Goal: Information Seeking & Learning: Learn about a topic

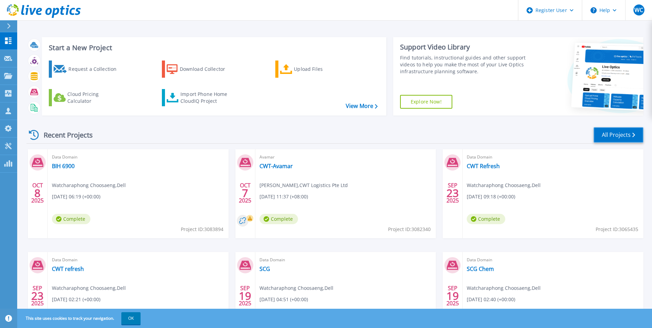
click at [368, 134] on link "All Projects" at bounding box center [618, 134] width 50 height 15
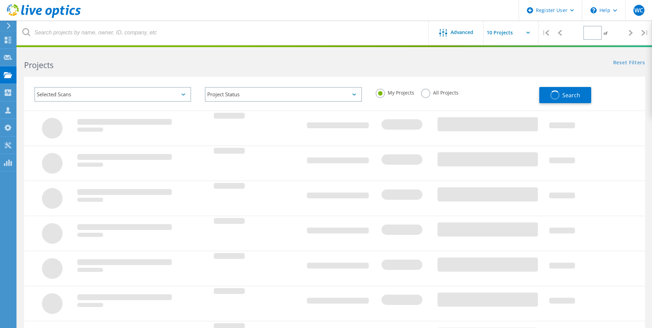
type input "1"
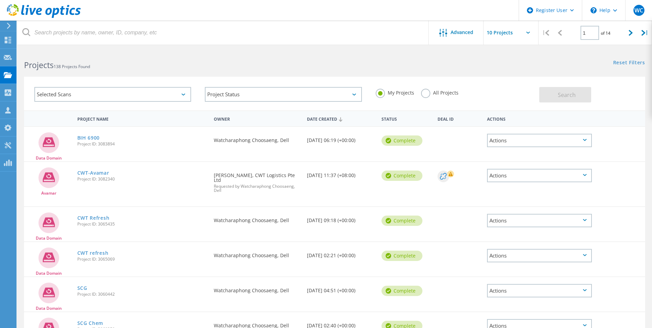
click at [424, 91] on label "All Projects" at bounding box center [439, 92] width 37 height 7
click at [0, 0] on input "All Projects" at bounding box center [0, 0] width 0 height 0
click at [141, 94] on div "Selected Scans" at bounding box center [112, 94] width 157 height 15
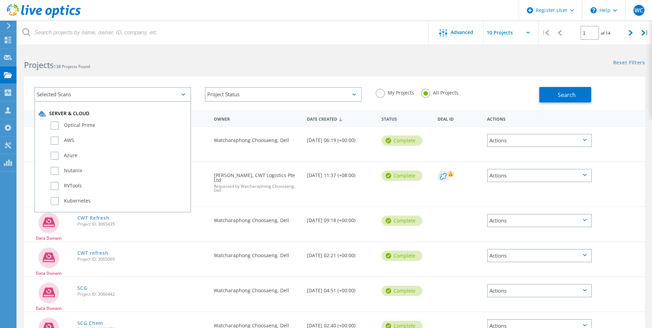
click at [104, 98] on div "Selected Scans" at bounding box center [112, 94] width 157 height 15
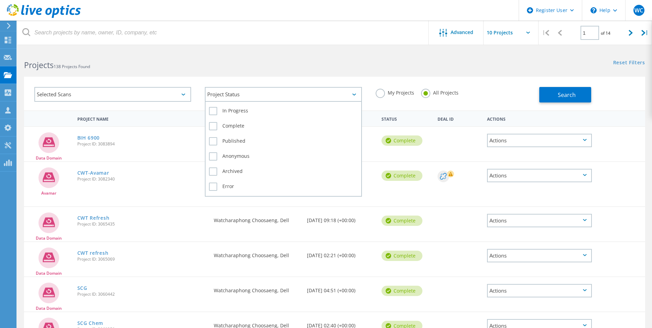
click at [237, 89] on div "Project Status" at bounding box center [283, 94] width 157 height 15
click at [244, 94] on div "Project Status" at bounding box center [283, 94] width 157 height 15
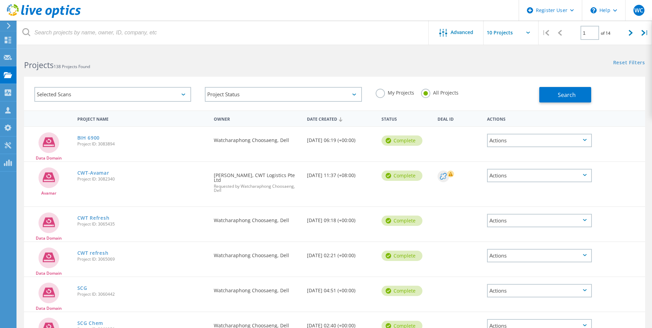
click at [90, 96] on div "Selected Scans" at bounding box center [112, 94] width 157 height 15
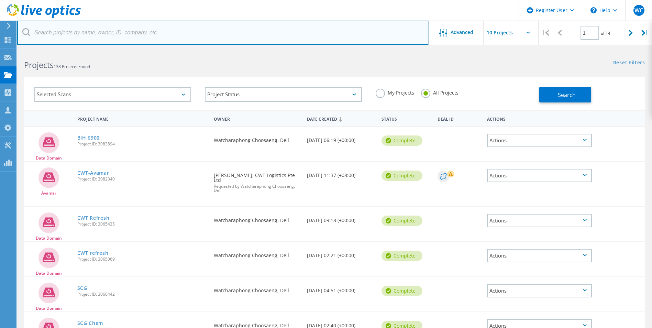
click at [66, 30] on input "text" at bounding box center [223, 33] width 412 height 24
paste input "3040158"
type input "3040158"
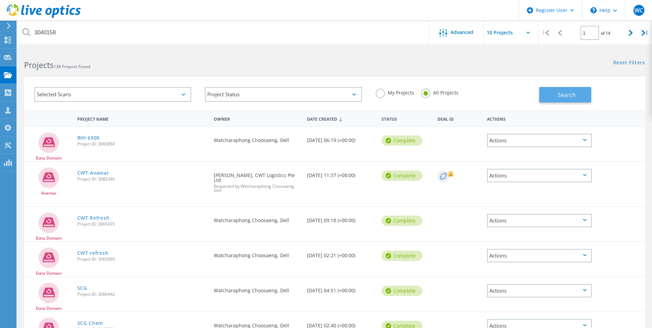
click at [575, 97] on span "Search" at bounding box center [567, 95] width 18 height 8
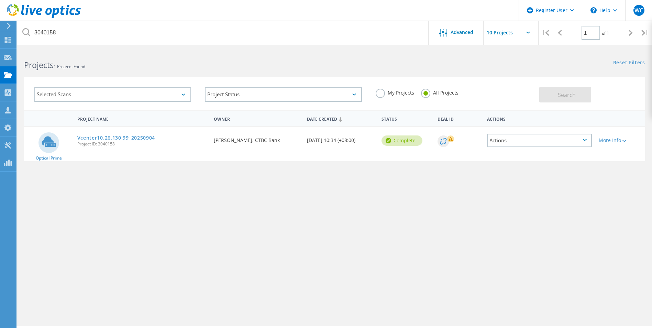
click at [119, 137] on link "Vcenter10.26.130.99_20250904" at bounding box center [116, 137] width 78 height 5
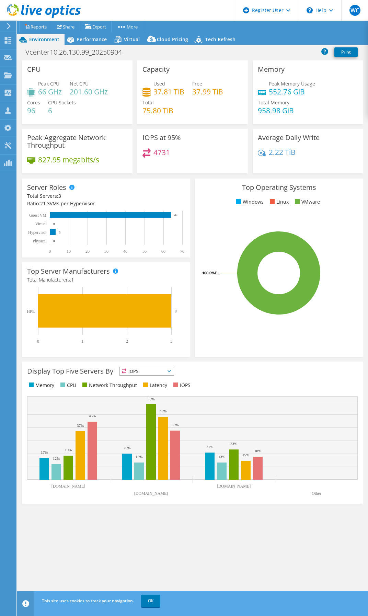
click at [70, 33] on div "Project Actions Project Actions Reports Share Export vSAN ReadyNode Sizer" at bounding box center [192, 33] width 351 height 24
click at [96, 40] on span "Performance" at bounding box center [92, 39] width 30 height 7
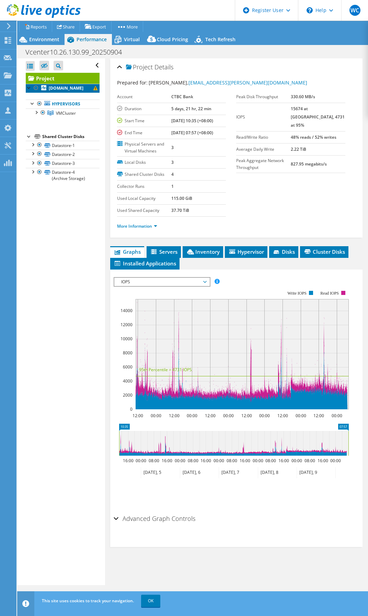
click at [52, 88] on b "[DOMAIN_NAME]" at bounding box center [66, 88] width 35 height 6
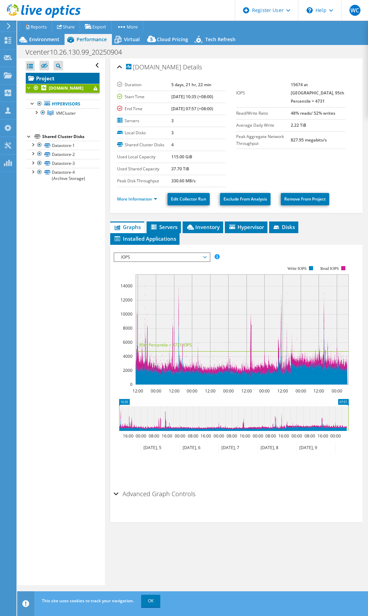
drag, startPoint x: 43, startPoint y: 78, endPoint x: 70, endPoint y: 94, distance: 31.6
click at [43, 78] on link "Project" at bounding box center [63, 78] width 74 height 11
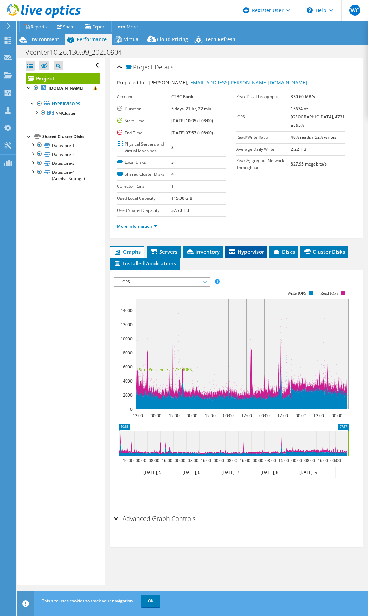
click at [240, 249] on span "Hypervisor" at bounding box center [247, 251] width 36 height 7
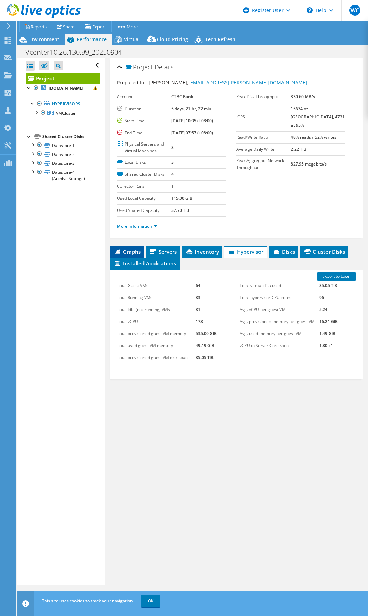
click at [131, 252] on span "Graphs" at bounding box center [127, 251] width 27 height 7
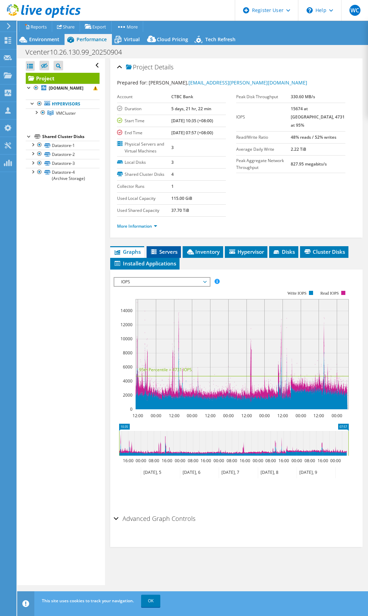
click at [163, 250] on span "Servers" at bounding box center [163, 251] width 27 height 7
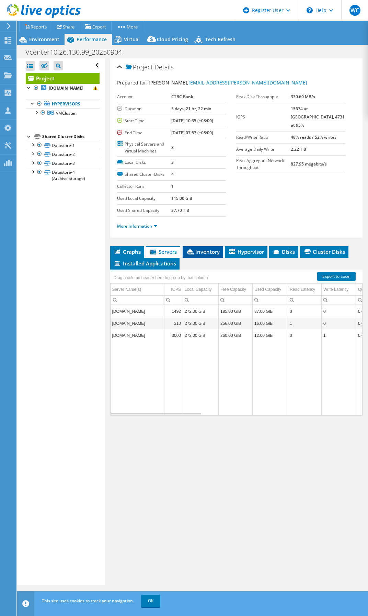
click at [207, 253] on span "Inventory" at bounding box center [203, 251] width 34 height 7
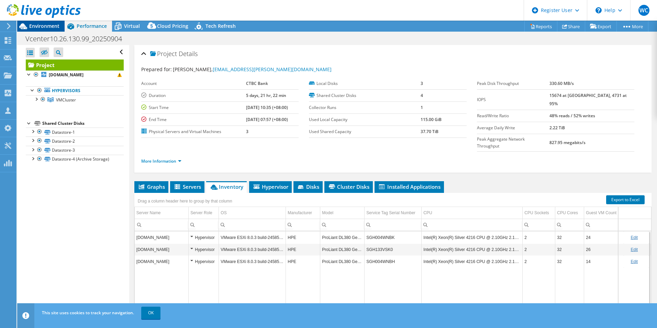
click at [46, 24] on span "Environment" at bounding box center [44, 26] width 30 height 7
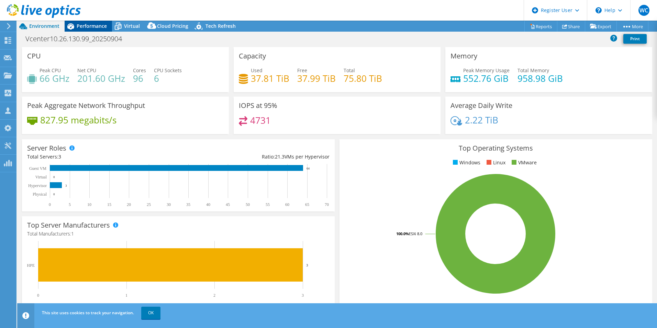
click at [101, 26] on span "Performance" at bounding box center [92, 26] width 30 height 7
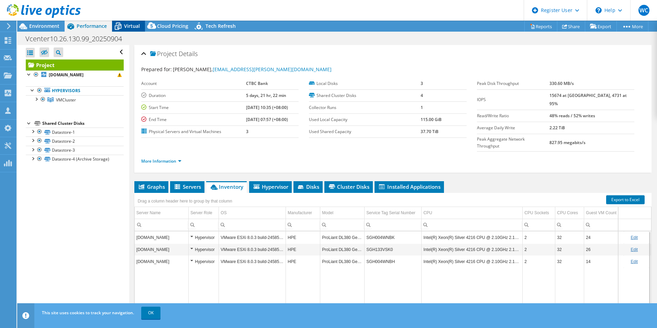
click at [129, 25] on span "Virtual" at bounding box center [132, 26] width 16 height 7
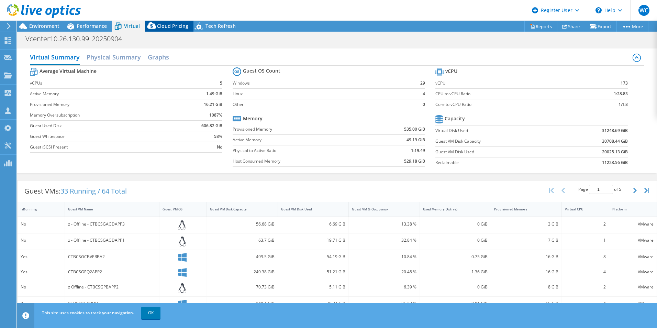
click at [177, 26] on span "Cloud Pricing" at bounding box center [172, 26] width 31 height 7
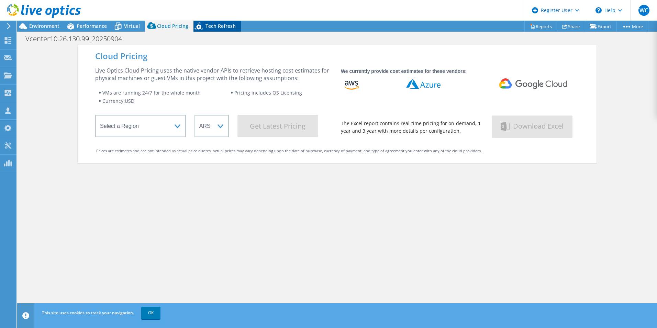
click at [221, 24] on span "Tech Refresh" at bounding box center [220, 26] width 30 height 7
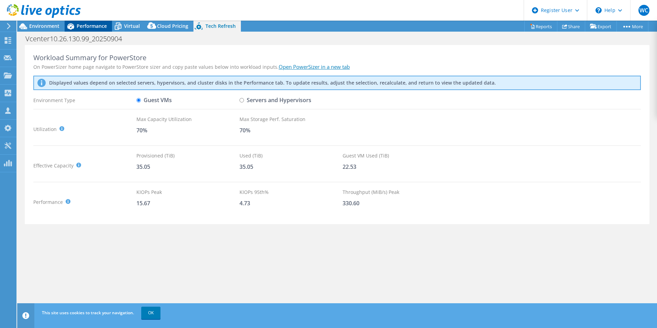
click at [95, 24] on span "Performance" at bounding box center [92, 26] width 30 height 7
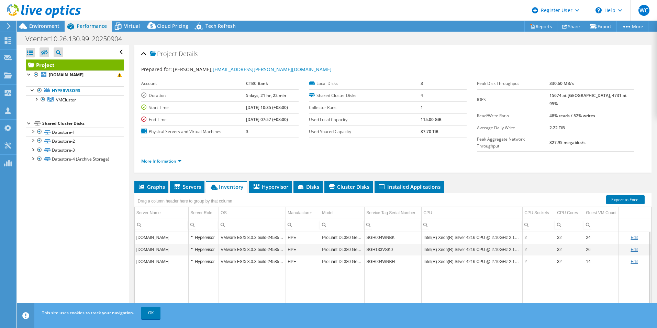
click at [27, 123] on div at bounding box center [29, 122] width 7 height 7
click at [33, 98] on div at bounding box center [36, 98] width 7 height 7
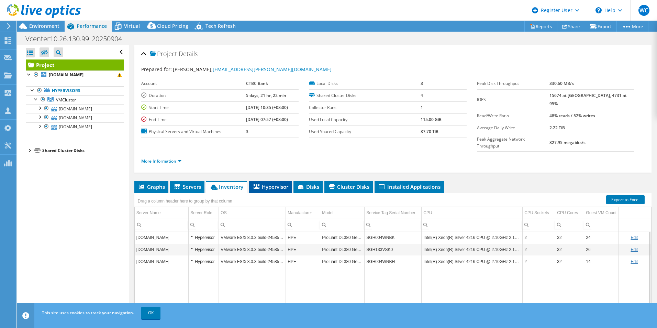
click at [274, 183] on span "Hypervisor" at bounding box center [271, 186] width 36 height 7
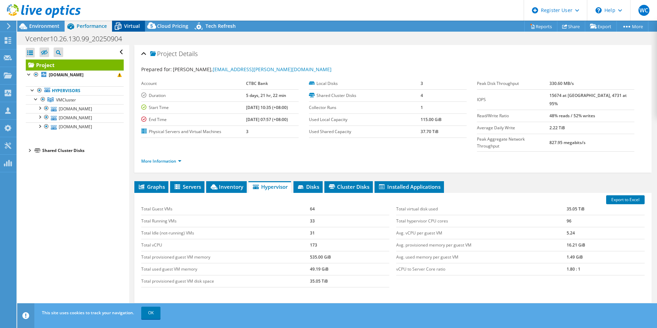
click at [133, 23] on span "Virtual" at bounding box center [132, 26] width 16 height 7
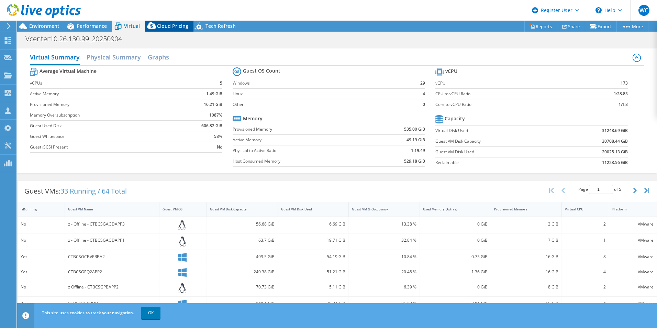
click at [159, 22] on div "Cloud Pricing" at bounding box center [169, 26] width 48 height 11
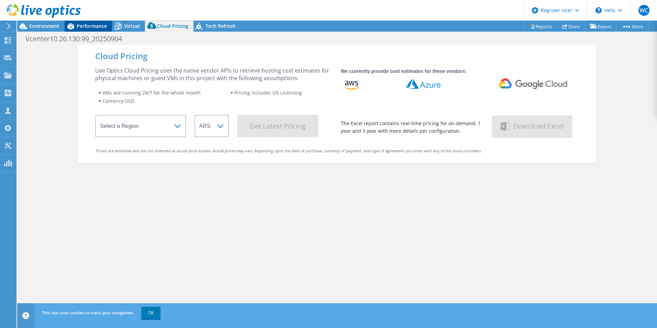
click at [87, 25] on span "Performance" at bounding box center [92, 26] width 30 height 7
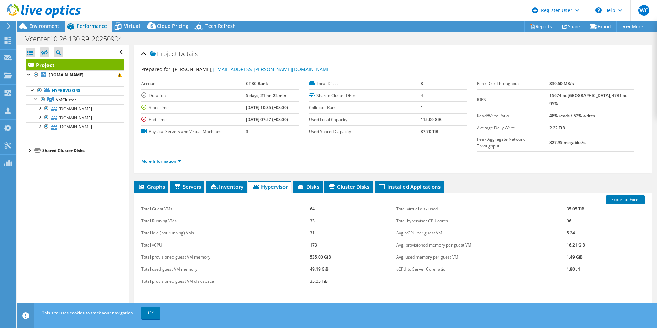
click at [29, 151] on div at bounding box center [29, 149] width 7 height 7
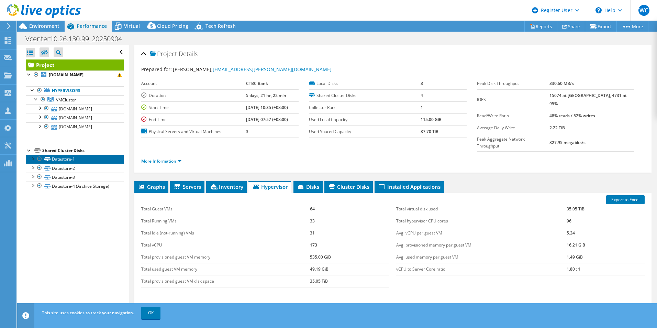
click at [65, 161] on link "Datastore-1" at bounding box center [75, 159] width 98 height 9
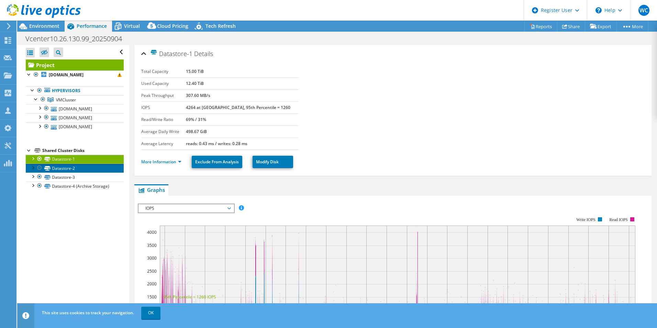
click at [66, 165] on link "Datastore-2" at bounding box center [75, 168] width 98 height 9
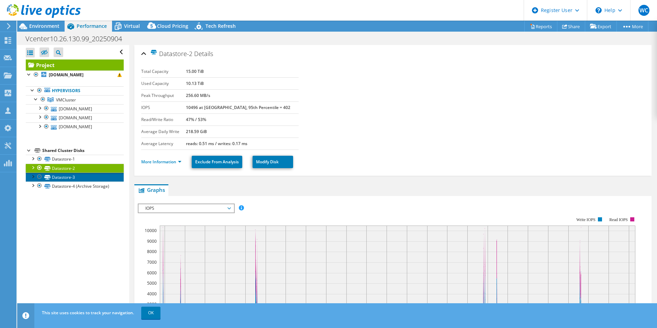
click at [74, 174] on link "Datastore-3" at bounding box center [75, 176] width 98 height 9
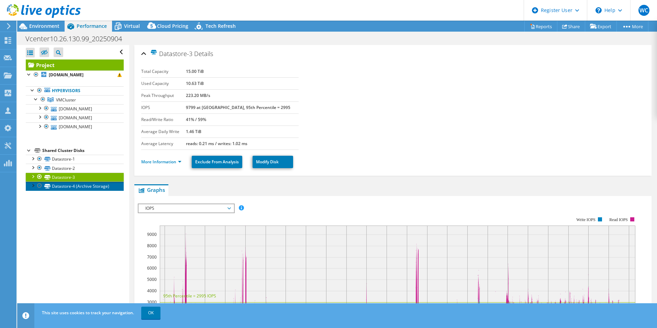
click at [68, 187] on link "Datastore-4 (Archive Storage)" at bounding box center [75, 185] width 98 height 9
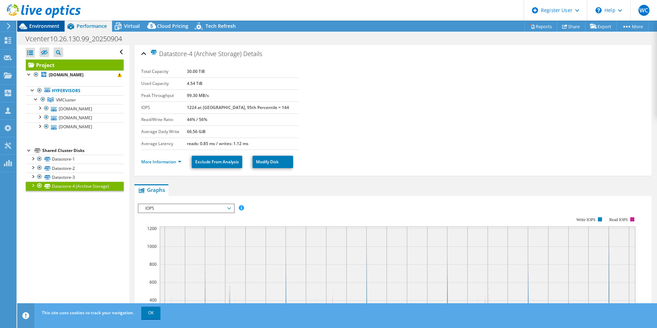
click at [42, 24] on span "Environment" at bounding box center [44, 26] width 30 height 7
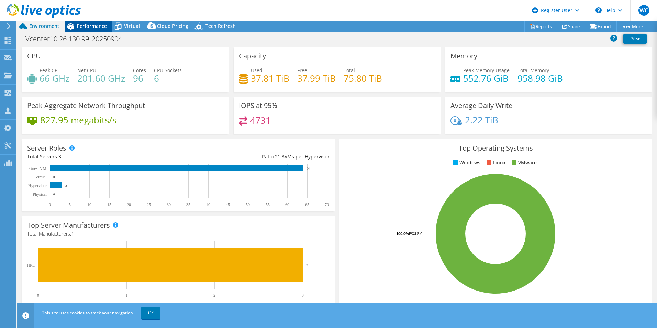
click at [89, 21] on div "Performance" at bounding box center [88, 26] width 47 height 11
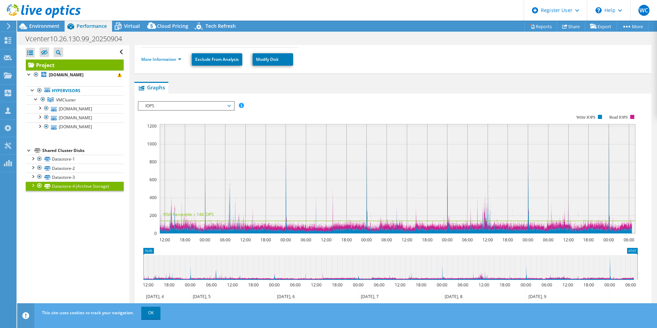
scroll to position [137, 0]
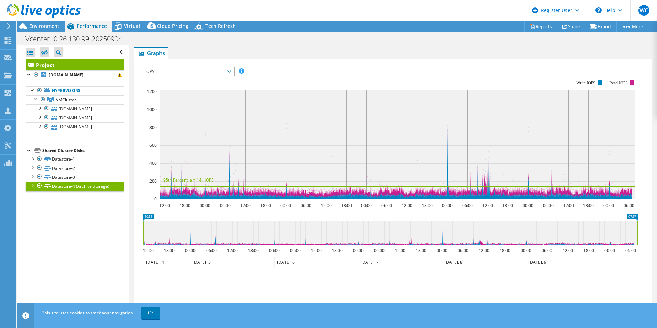
click at [319, 283] on ul "Save Zoom" at bounding box center [391, 282] width 507 height 20
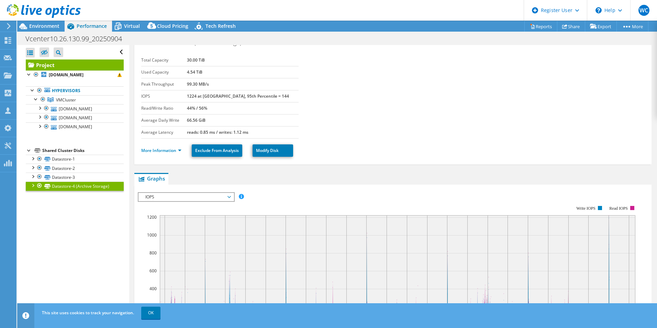
scroll to position [0, 0]
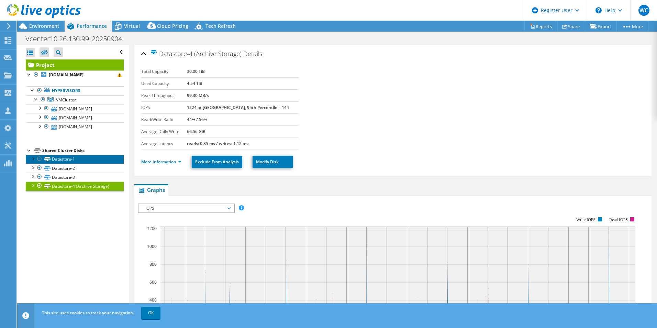
click at [77, 162] on link "Datastore-1" at bounding box center [75, 159] width 98 height 9
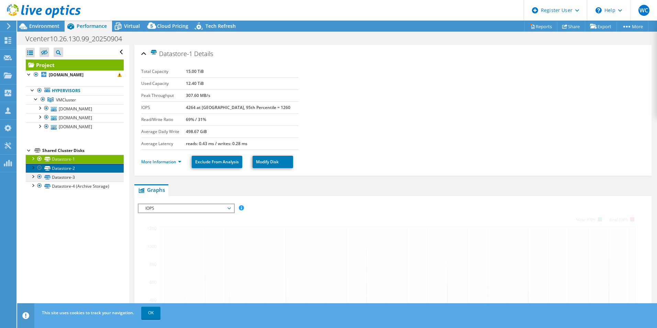
click at [77, 169] on link "Datastore-2" at bounding box center [75, 168] width 98 height 9
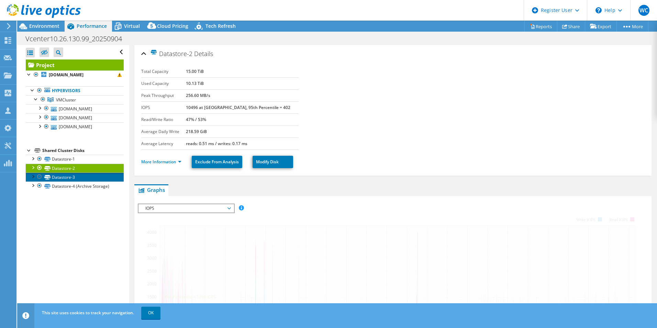
click at [74, 176] on link "Datastore-3" at bounding box center [75, 176] width 98 height 9
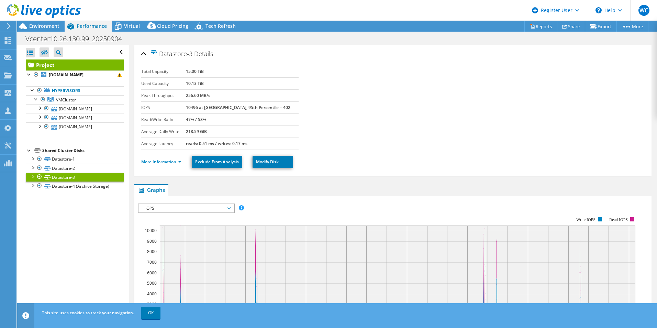
click at [66, 63] on link "Project" at bounding box center [75, 64] width 98 height 11
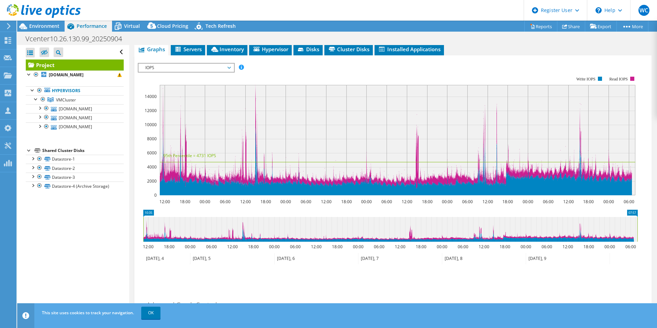
scroll to position [103, 0]
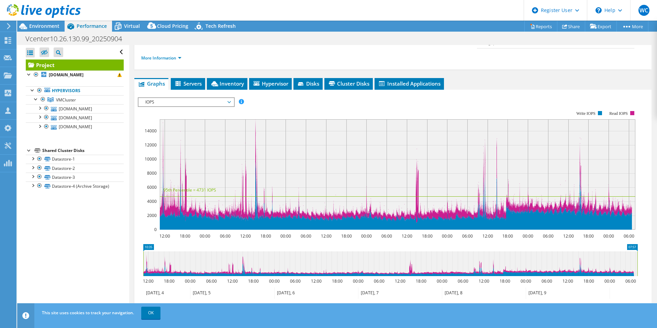
click at [464, 254] on icon at bounding box center [390, 263] width 494 height 25
click at [424, 258] on icon at bounding box center [390, 263] width 494 height 25
click at [239, 261] on icon at bounding box center [390, 263] width 494 height 25
click at [229, 98] on span "IOPS" at bounding box center [186, 102] width 88 height 8
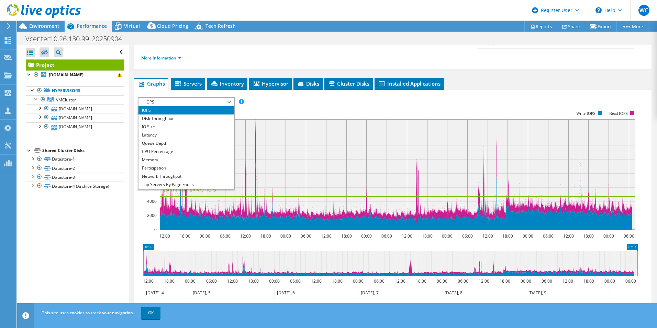
click at [261, 101] on rect at bounding box center [388, 169] width 500 height 137
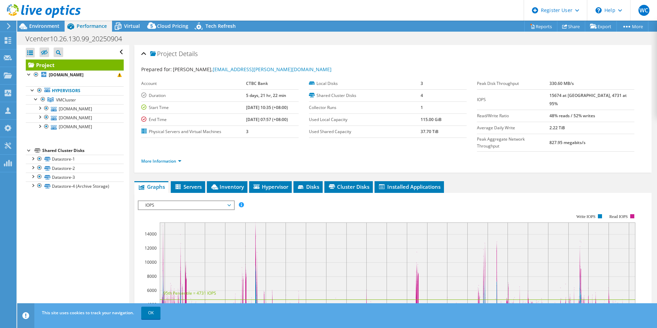
select select "USD"
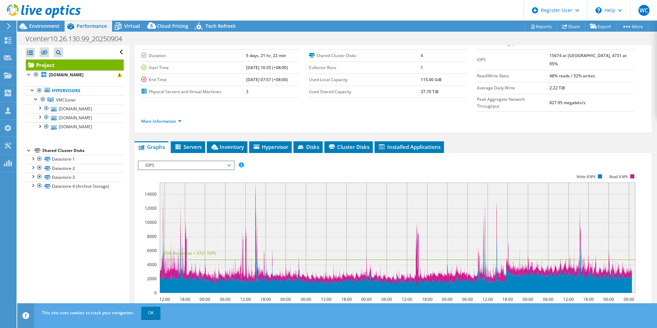
scroll to position [34, 0]
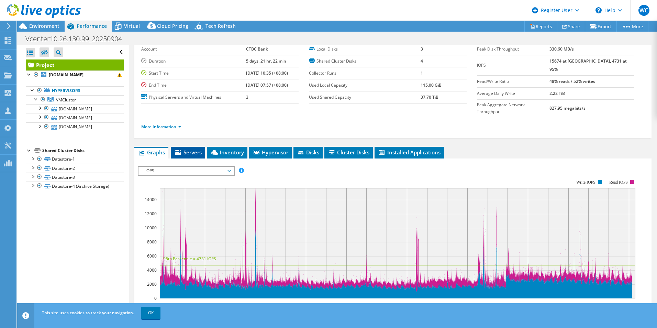
click at [191, 149] on span "Servers" at bounding box center [187, 152] width 27 height 7
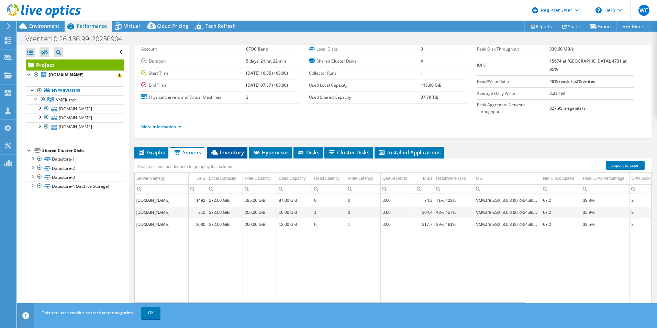
click at [235, 149] on span "Inventory" at bounding box center [227, 152] width 34 height 7
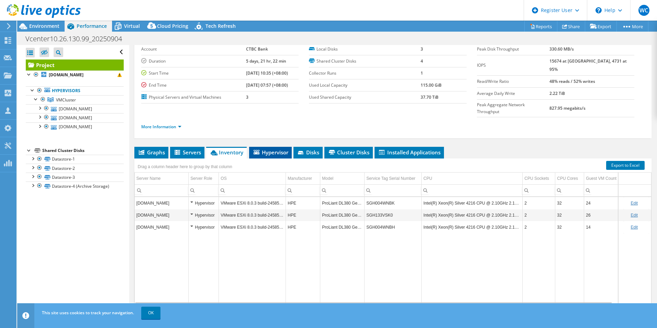
click at [259, 147] on li "Hypervisor" at bounding box center [270, 153] width 43 height 12
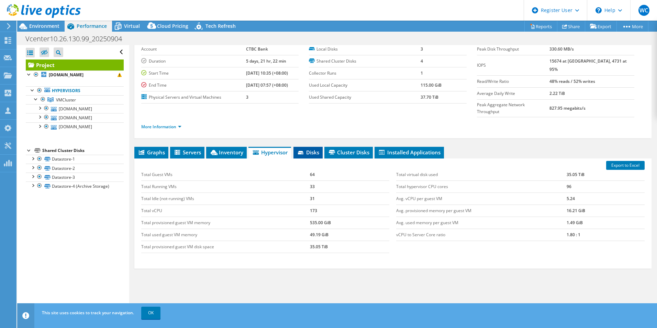
click at [310, 149] on span "Disks" at bounding box center [308, 152] width 22 height 7
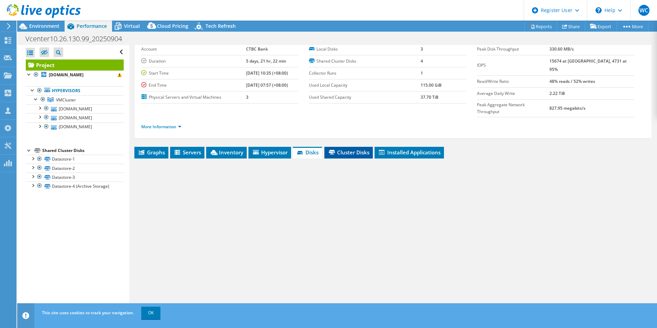
drag, startPoint x: 347, startPoint y: 134, endPoint x: 358, endPoint y: 137, distance: 11.5
click at [348, 147] on li "Cluster Disks" at bounding box center [348, 153] width 48 height 12
click at [420, 149] on span "Installed Applications" at bounding box center [409, 152] width 63 height 7
